Goal: Book appointment/travel/reservation

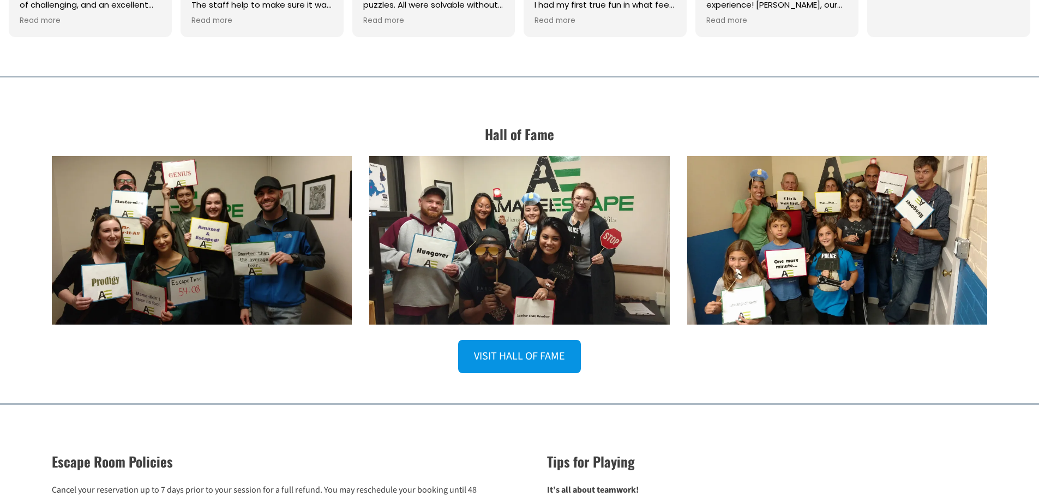
scroll to position [1535, 0]
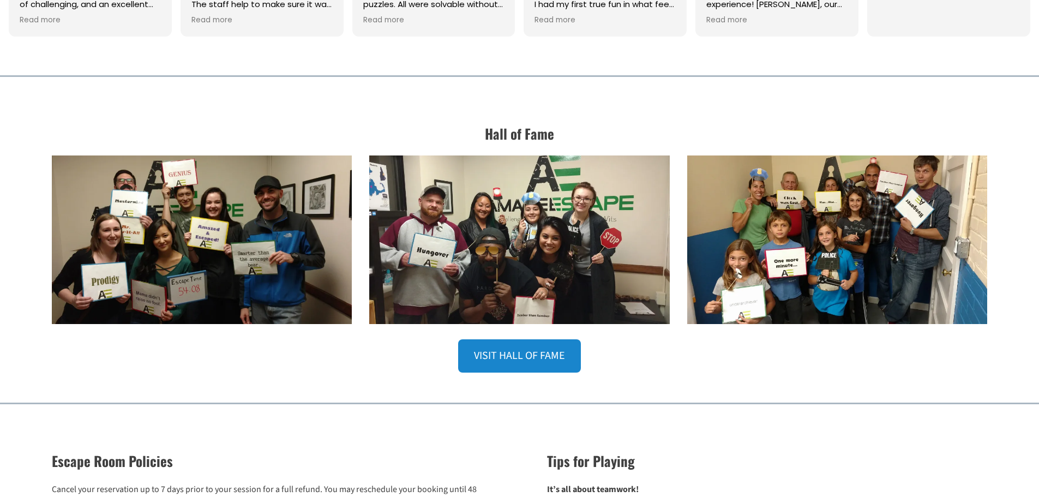
click at [495, 359] on link "VISIT HALL OF FAME" at bounding box center [519, 355] width 122 height 33
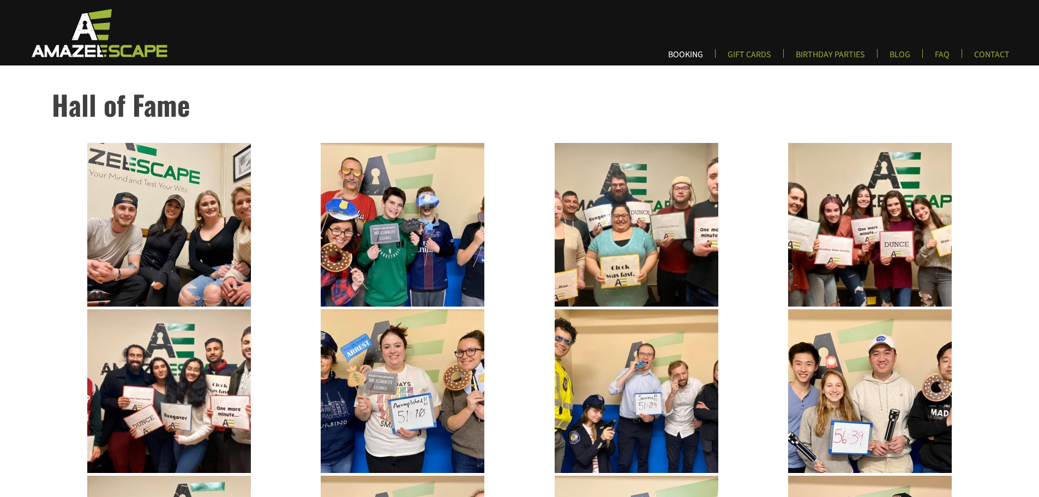
click at [689, 56] on link "BOOKING" at bounding box center [686, 58] width 52 height 18
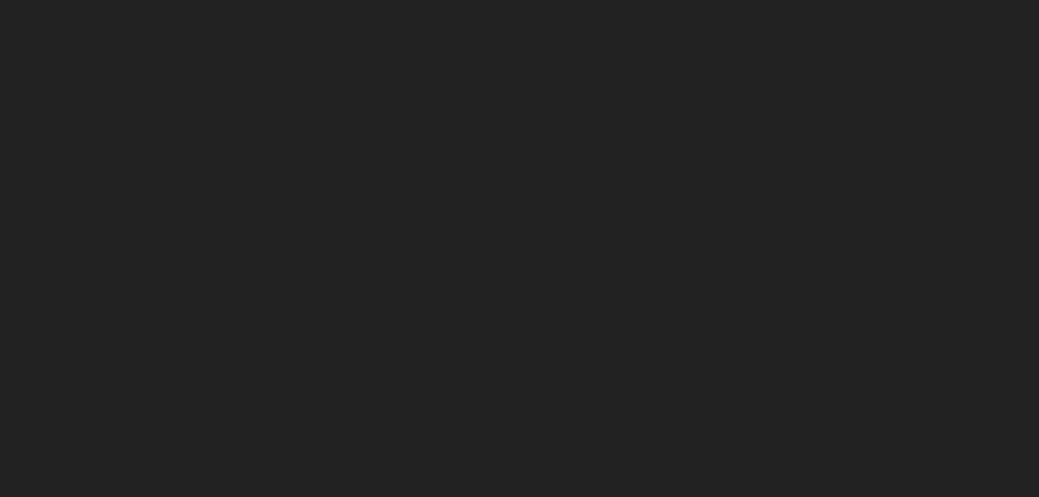
scroll to position [247, 0]
